Goal: Feedback & Contribution: Submit feedback/report problem

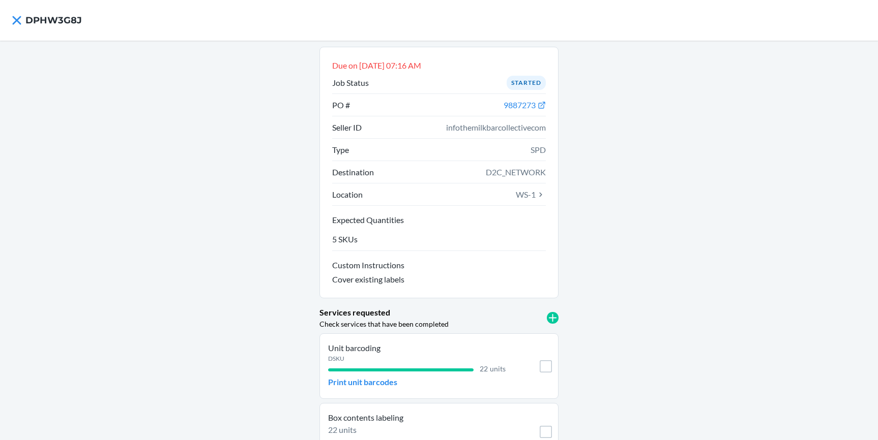
scroll to position [34, 0]
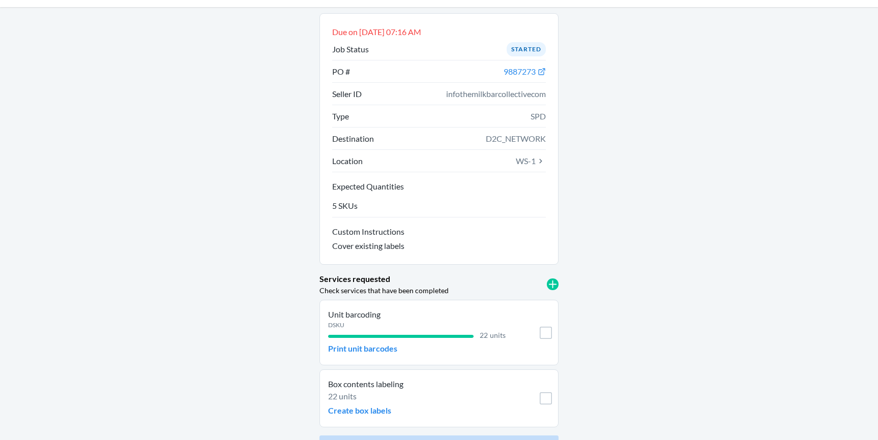
click at [61, 126] on div "Due on Aug 21, 2025, 07:16 AM Job Status Started PO # 9887273 Seller ID infothe…" at bounding box center [439, 236] width 878 height 459
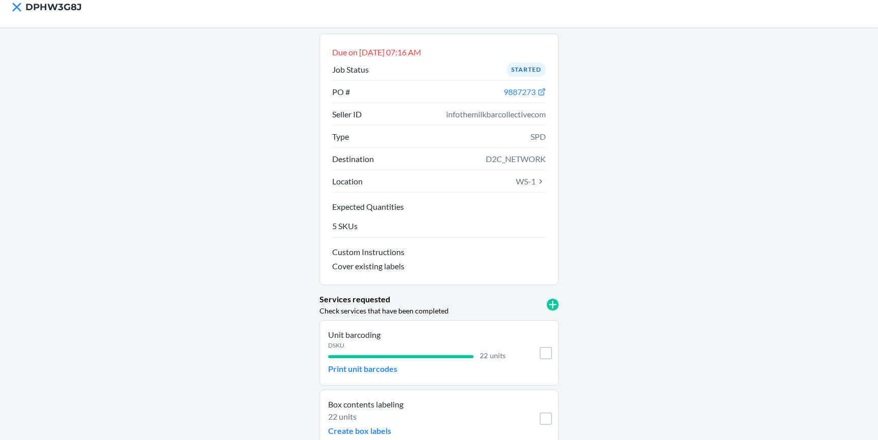
scroll to position [0, 0]
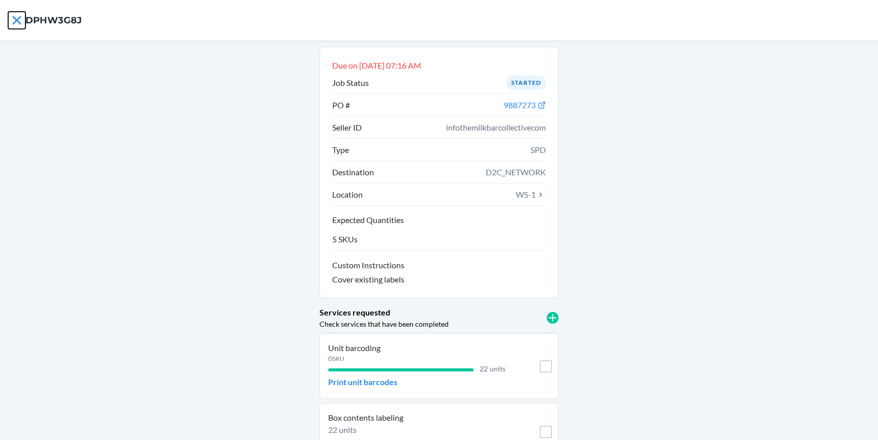
click at [12, 22] on icon at bounding box center [16, 20] width 17 height 17
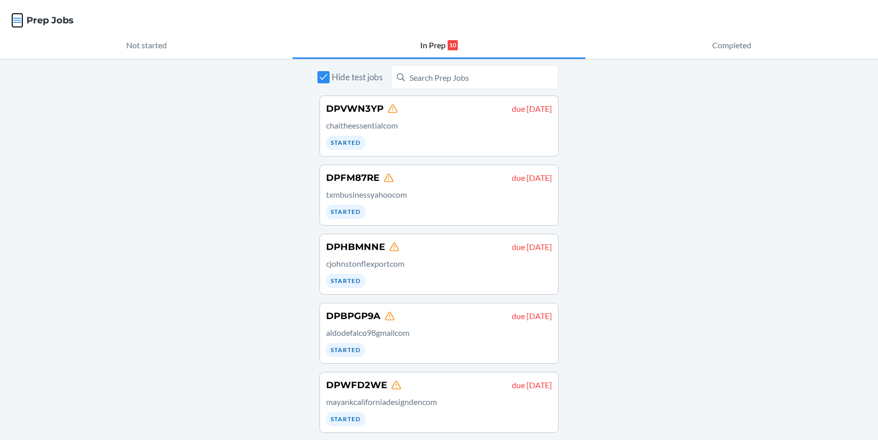
click at [15, 22] on icon "button" at bounding box center [17, 20] width 10 height 10
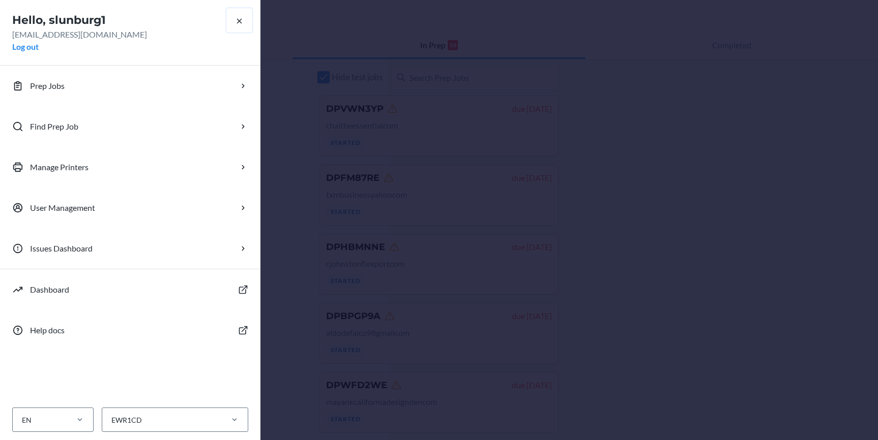
click at [241, 25] on icon "button" at bounding box center [239, 21] width 10 height 10
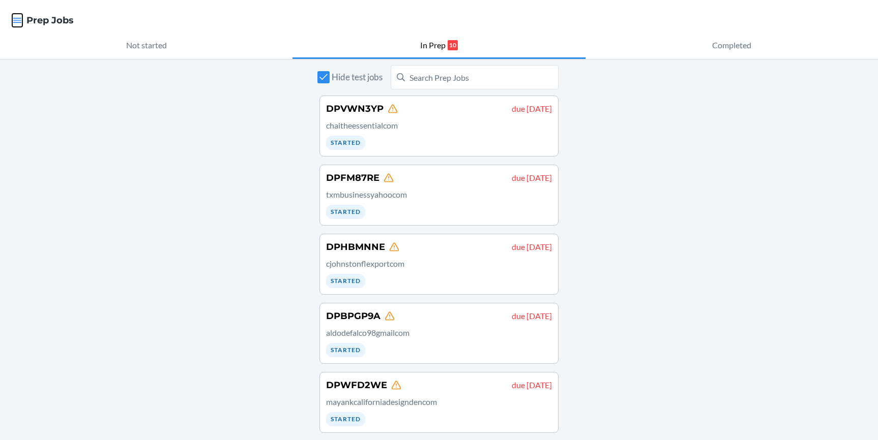
click at [16, 24] on icon "button" at bounding box center [17, 20] width 10 height 10
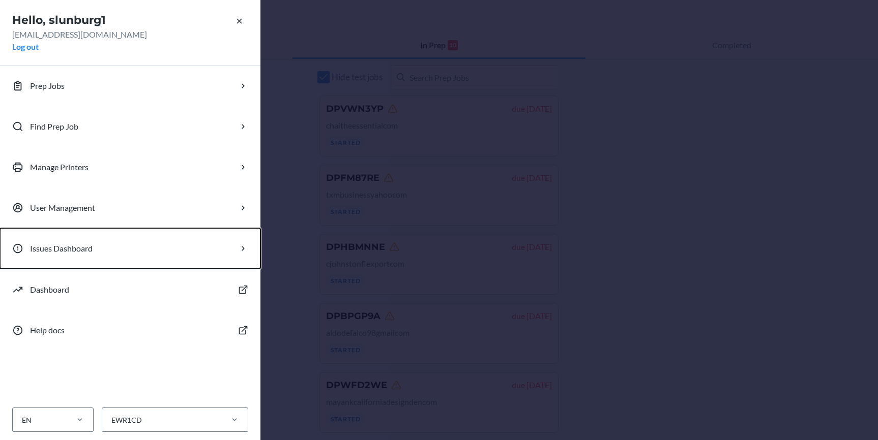
click at [86, 249] on p "Issues Dashboard" at bounding box center [61, 249] width 63 height 12
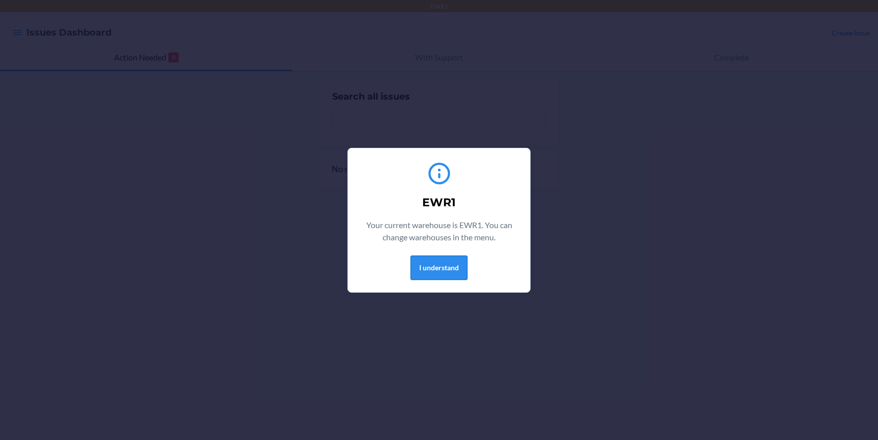
click at [436, 274] on button "I understand" at bounding box center [438, 268] width 57 height 24
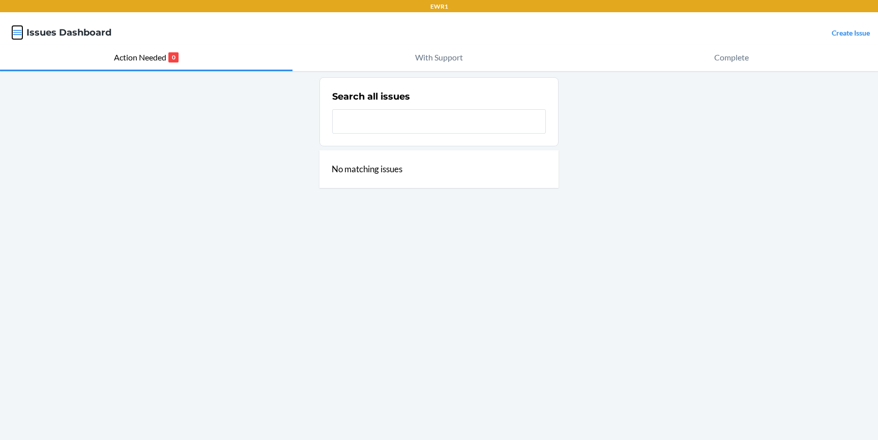
click at [20, 36] on icon "button" at bounding box center [17, 32] width 10 height 10
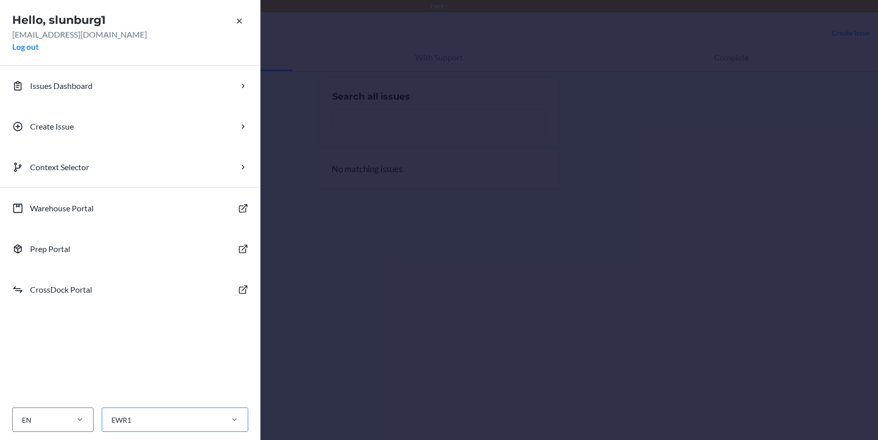
click at [211, 416] on div "EWR1" at bounding box center [161, 420] width 119 height 17
click at [111, 416] on input "EWR1" at bounding box center [110, 420] width 1 height 11
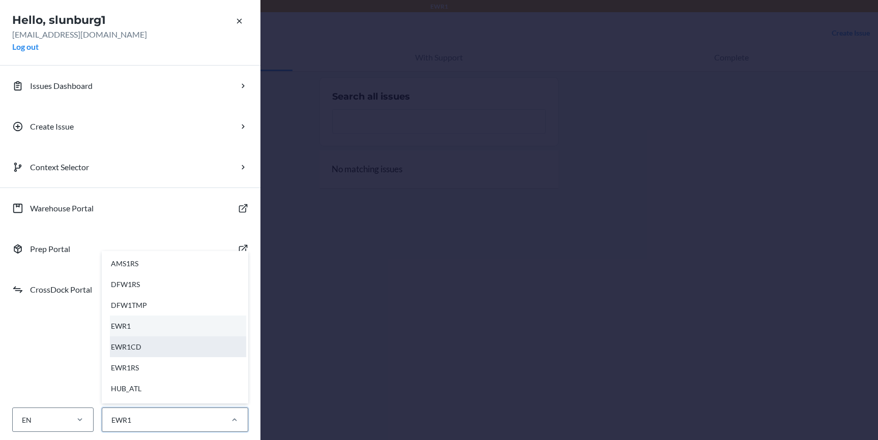
click at [155, 348] on div "EWR1CD" at bounding box center [178, 347] width 136 height 21
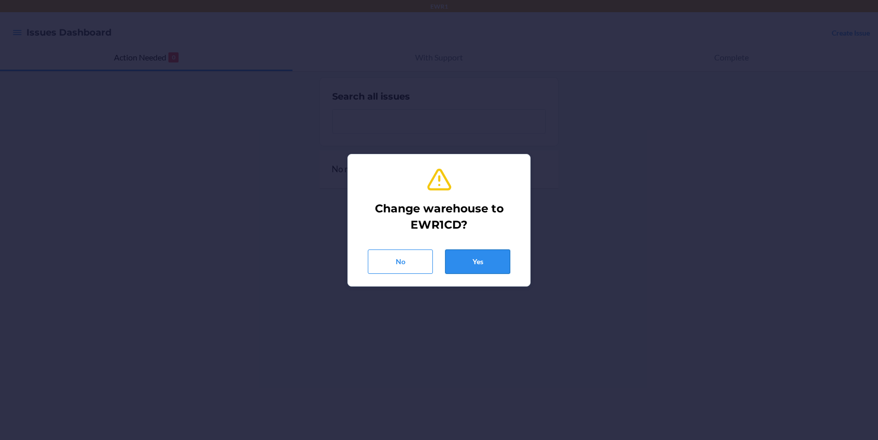
click at [487, 261] on button "Yes" at bounding box center [477, 262] width 65 height 24
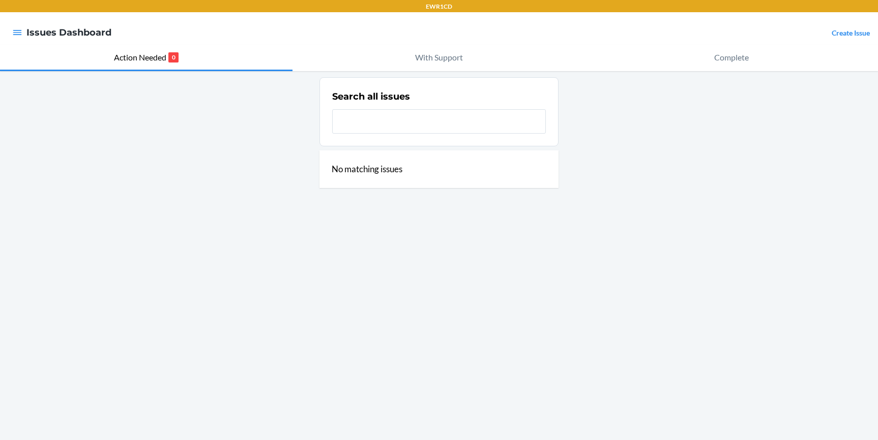
click at [837, 32] on link "Create Issue" at bounding box center [851, 32] width 38 height 9
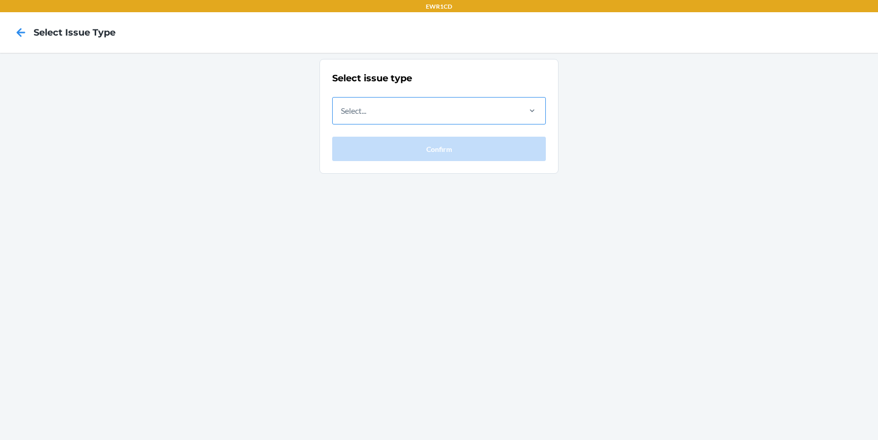
click at [505, 104] on div "Select..." at bounding box center [426, 111] width 186 height 26
click at [342, 105] on input "Select..." at bounding box center [341, 111] width 1 height 12
click at [20, 32] on icon at bounding box center [21, 32] width 9 height 9
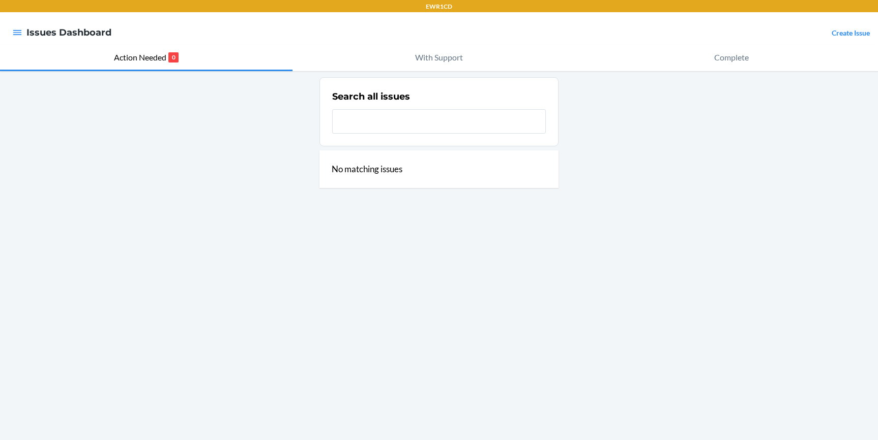
click at [23, 41] on div at bounding box center [17, 32] width 18 height 21
click at [20, 33] on icon "button" at bounding box center [17, 32] width 9 height 5
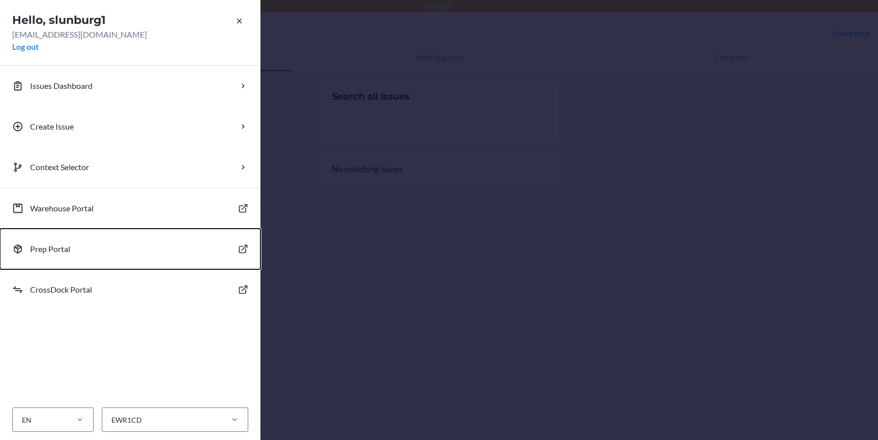
click at [81, 251] on button "Prep Portal" at bounding box center [130, 249] width 260 height 41
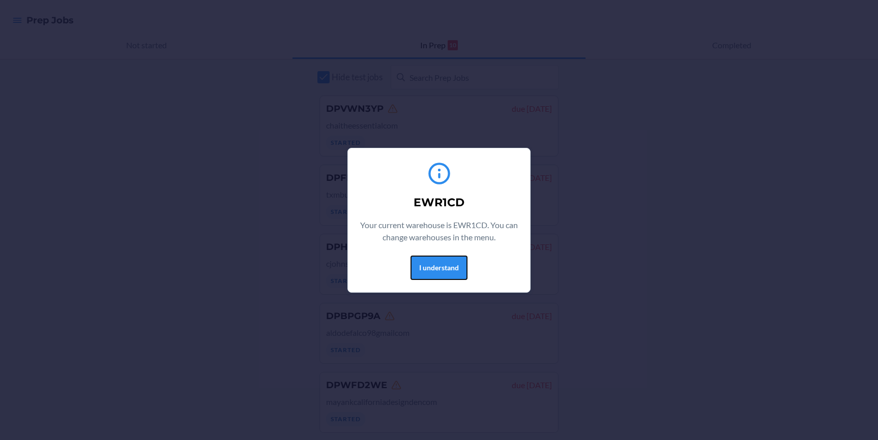
click at [443, 274] on button "I understand" at bounding box center [438, 268] width 57 height 24
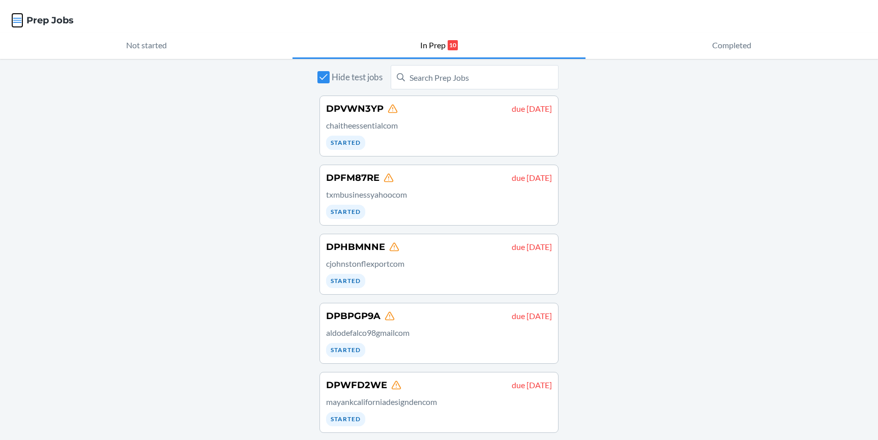
click at [16, 16] on icon "button" at bounding box center [17, 20] width 10 height 10
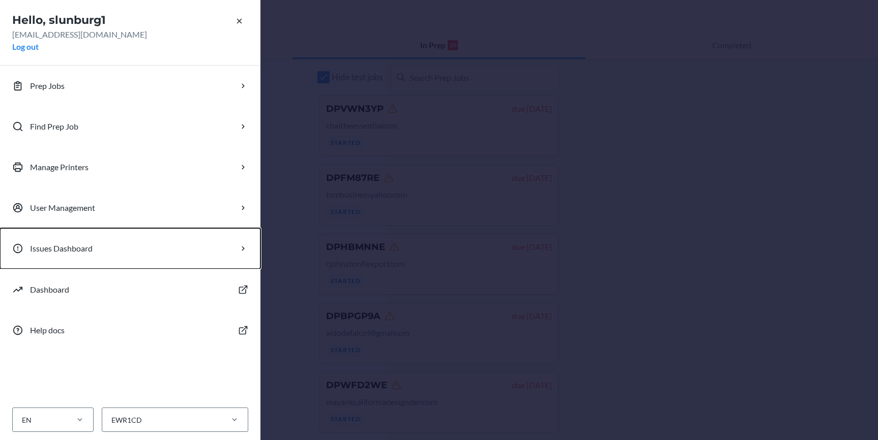
click at [83, 246] on p "Issues Dashboard" at bounding box center [61, 249] width 63 height 12
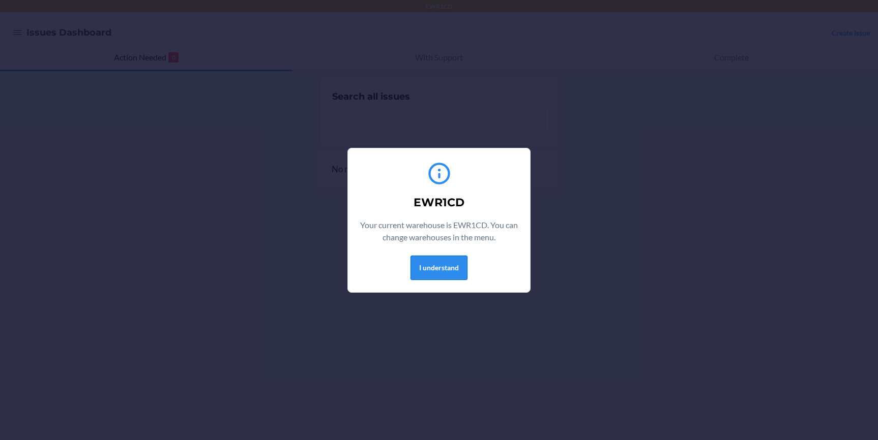
click at [444, 260] on button "I understand" at bounding box center [438, 268] width 57 height 24
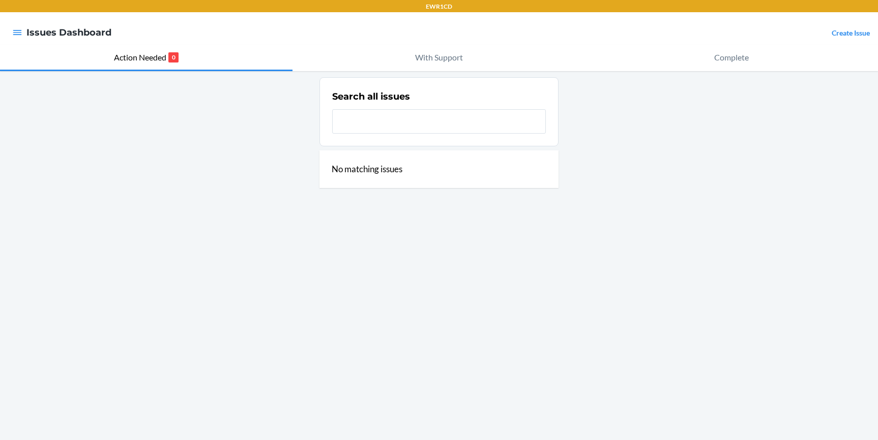
click at [843, 31] on link "Create Issue" at bounding box center [851, 32] width 38 height 9
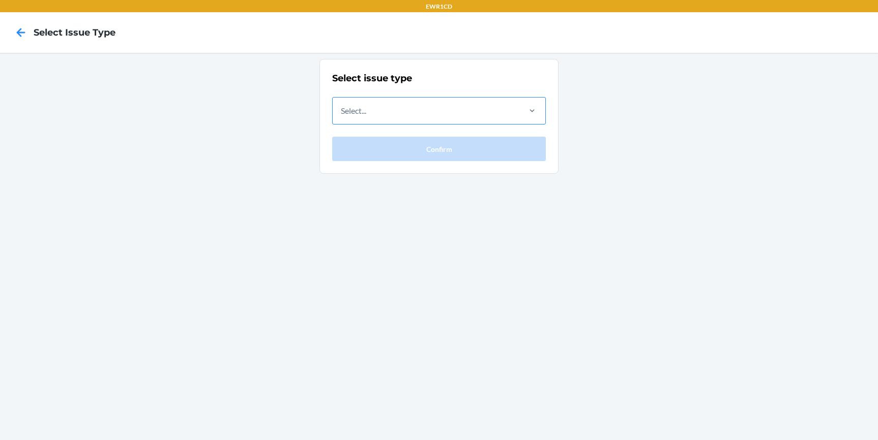
click at [426, 111] on div "Select..." at bounding box center [426, 111] width 186 height 26
click at [342, 111] on input "Select..." at bounding box center [341, 111] width 1 height 12
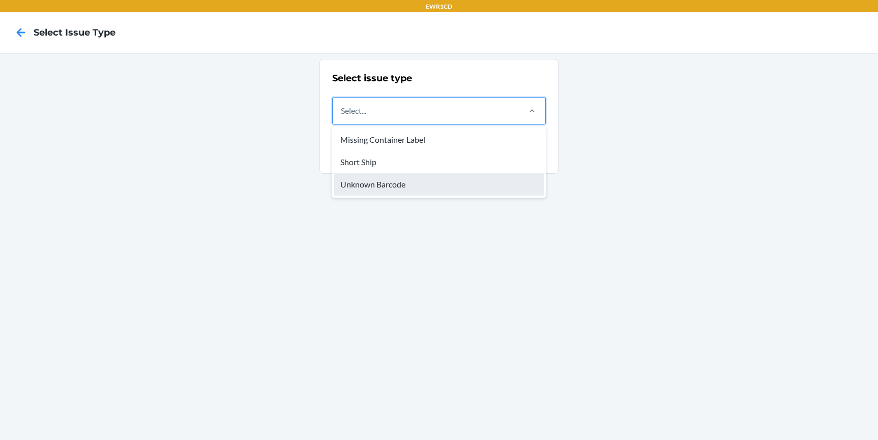
click at [377, 181] on div "Unknown Barcode" at bounding box center [439, 184] width 210 height 22
click at [342, 117] on input "option Unknown Barcode focused, 3 of 3. 3 results available. Use Up and Down to…" at bounding box center [341, 111] width 1 height 12
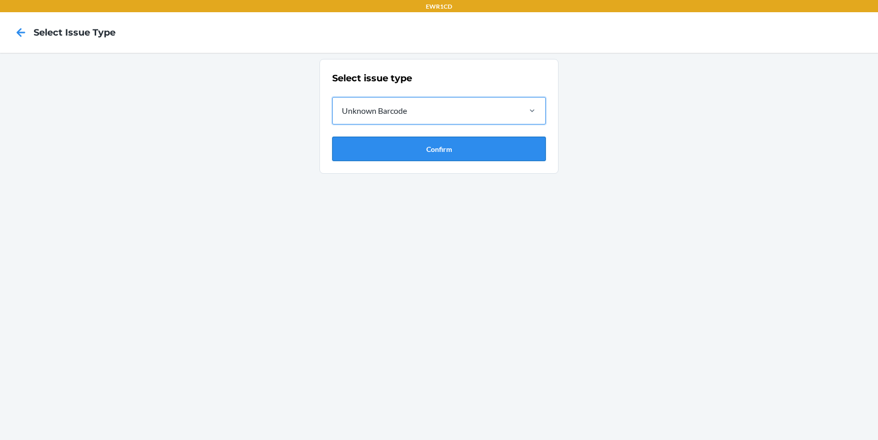
click at [470, 158] on button "Confirm" at bounding box center [439, 149] width 214 height 24
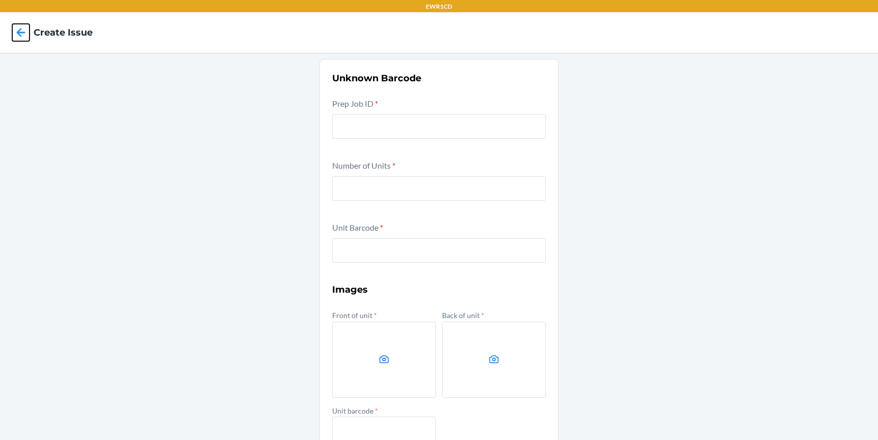
click at [15, 27] on icon at bounding box center [20, 32] width 17 height 17
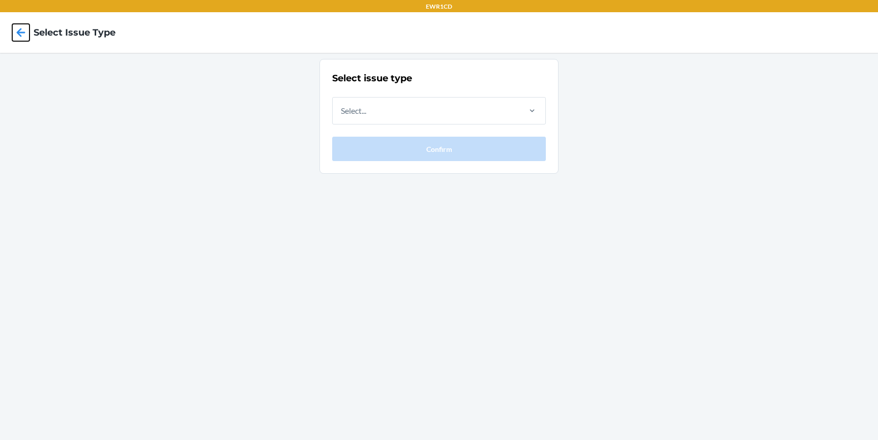
click at [19, 30] on icon at bounding box center [21, 32] width 9 height 9
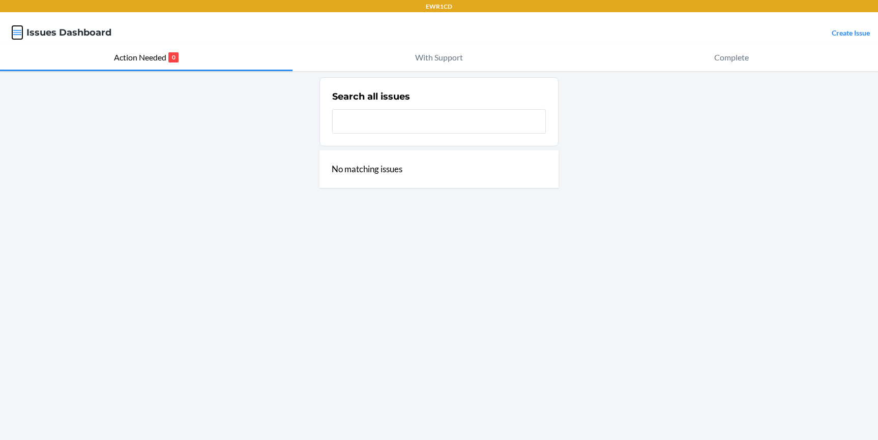
click at [19, 30] on icon "button" at bounding box center [17, 32] width 9 height 5
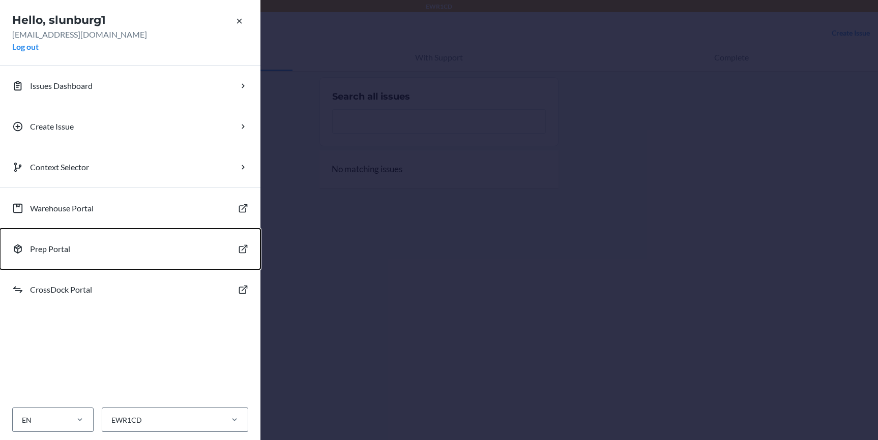
click at [65, 252] on p "Prep Portal" at bounding box center [50, 249] width 40 height 12
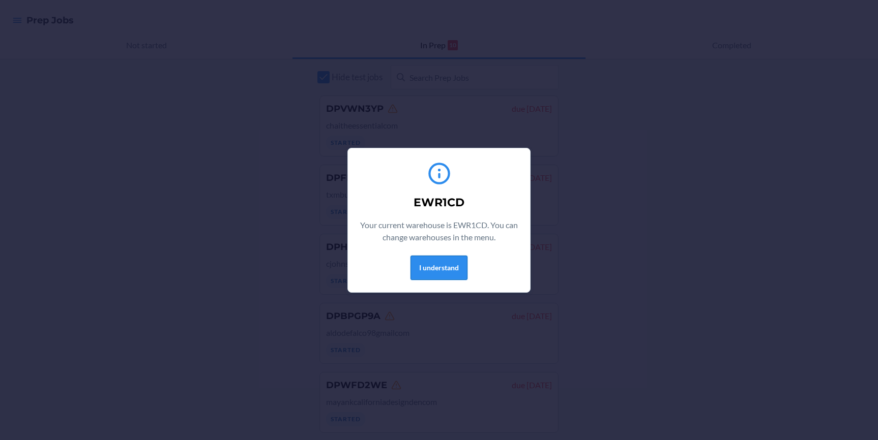
click at [459, 265] on button "I understand" at bounding box center [438, 268] width 57 height 24
